Goal: Transaction & Acquisition: Purchase product/service

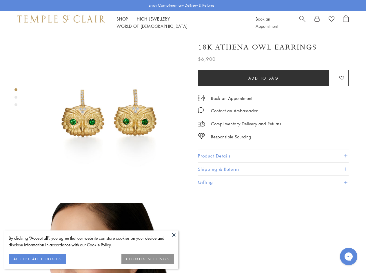
click at [183, 137] on img at bounding box center [109, 114] width 160 height 160
click at [174, 235] on button at bounding box center [174, 235] width 9 height 9
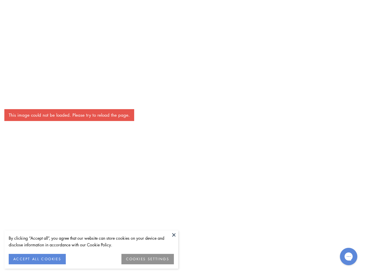
click at [37, 259] on button "ACCEPT ALL COOKIES" at bounding box center [37, 259] width 57 height 10
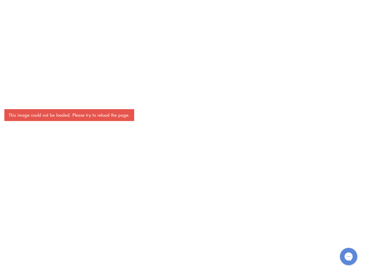
click at [148, 259] on div "This image could not be loaded. Please try to reload the page." at bounding box center [183, 136] width 366 height 273
click at [122, 22] on div "This image could not be loaded. Please try to reload the page." at bounding box center [183, 136] width 366 height 273
click at [199, 22] on div "This image could not be loaded. Please try to reload the page." at bounding box center [183, 136] width 366 height 273
click at [183, 154] on div "This image could not be loaded. Please try to reload the page." at bounding box center [183, 136] width 366 height 273
click at [16, 90] on div "This image could not be loaded. Please try to reload the page." at bounding box center [183, 136] width 366 height 273
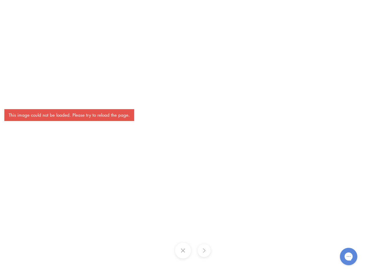
click at [16, 97] on div "This image could not be loaded. Please try to reload the page." at bounding box center [183, 136] width 366 height 273
click at [16, 105] on div "This image could not be loaded. Please try to reload the page." at bounding box center [183, 136] width 366 height 273
